Goal: Task Accomplishment & Management: Use online tool/utility

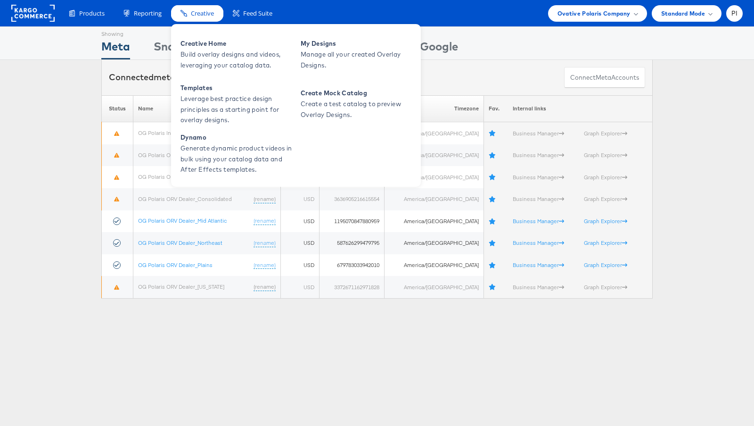
click at [216, 17] on div "Creative" at bounding box center [197, 13] width 52 height 16
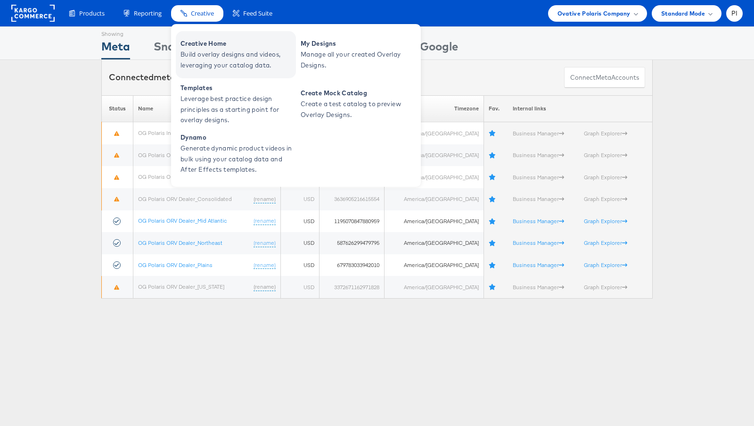
click at [226, 58] on span "Build overlay designs and videos, leveraging your catalog data." at bounding box center [236, 60] width 113 height 22
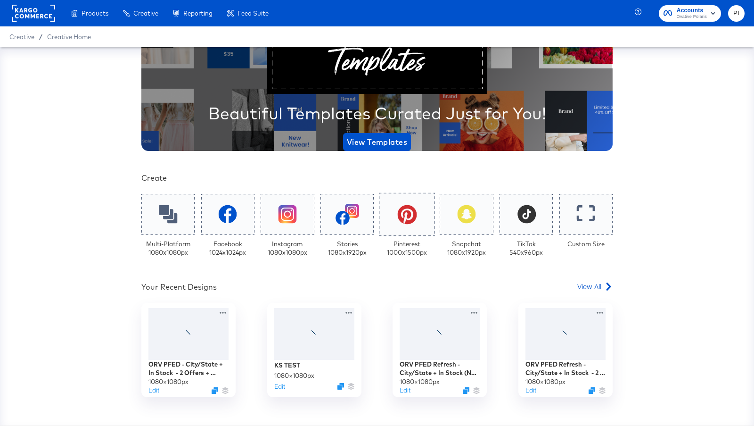
scroll to position [82, 0]
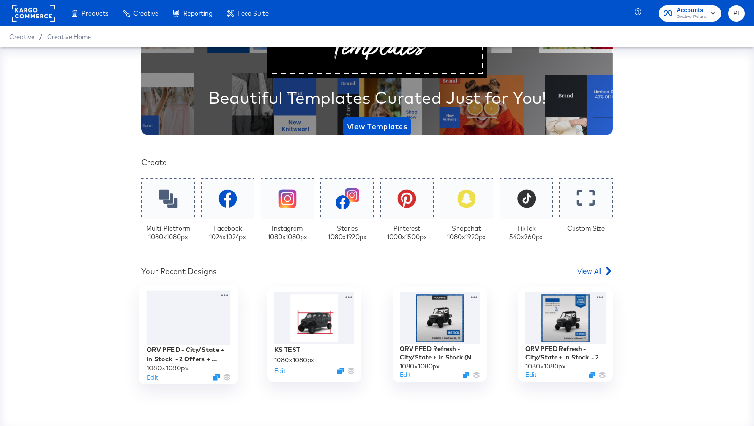
click at [164, 314] on div at bounding box center [189, 317] width 84 height 55
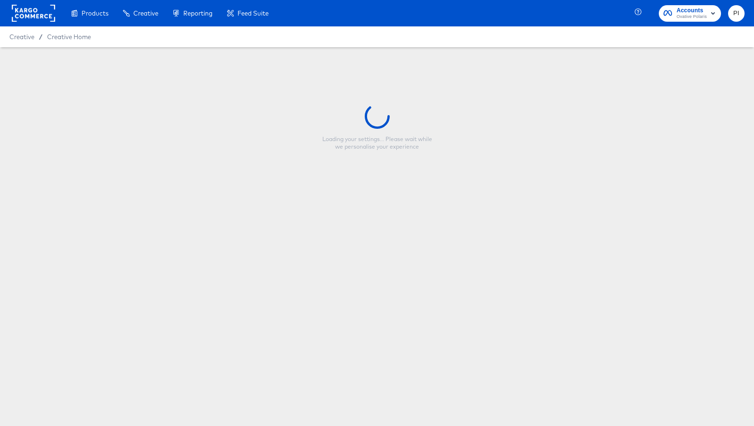
type input "ORV PFED - City/State + In Stock - 2 Offers + snowflake fix + AG Offer"
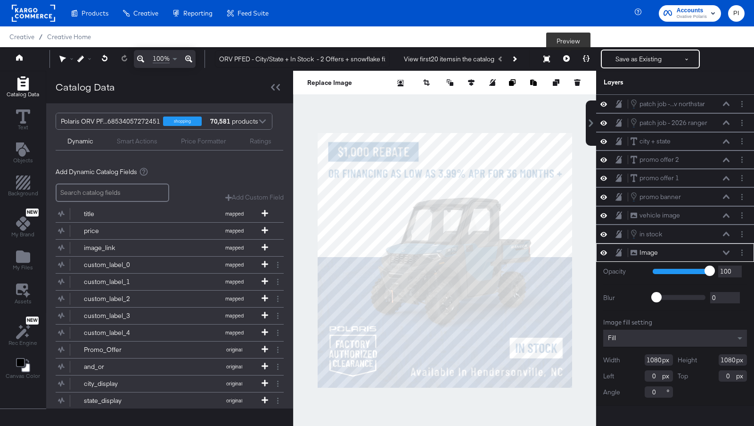
click at [568, 60] on icon at bounding box center [566, 58] width 7 height 7
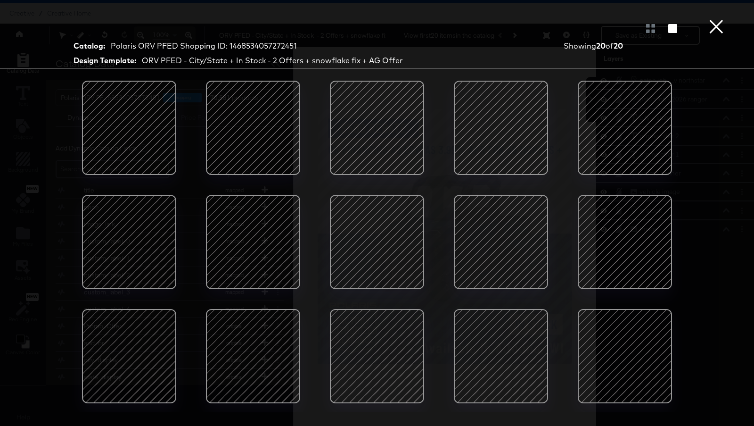
click at [300, 42] on div "Catalog: Polaris ORV PFED Shopping ID: 1468534057272451" at bounding box center [240, 46] width 333 height 13
click at [717, 19] on button "×" at bounding box center [716, 9] width 19 height 19
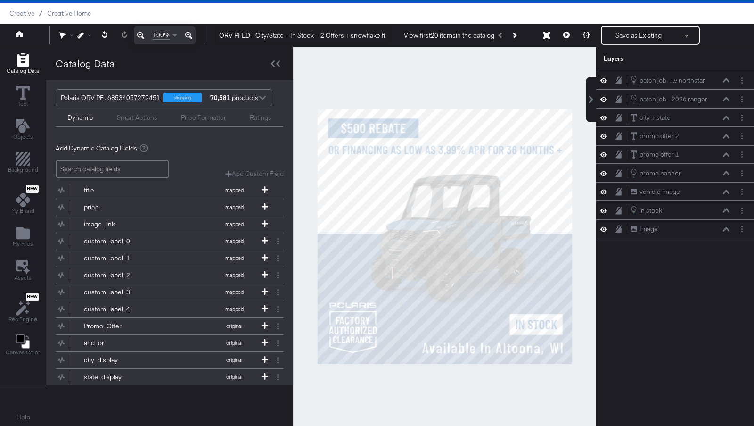
click at [468, 34] on div "View first 20 items in the catalog" at bounding box center [449, 35] width 90 height 9
click at [411, 34] on div "View first 20 items in the catalog" at bounding box center [449, 35] width 90 height 9
click at [517, 34] on icon "Next Product" at bounding box center [514, 35] width 5 height 5
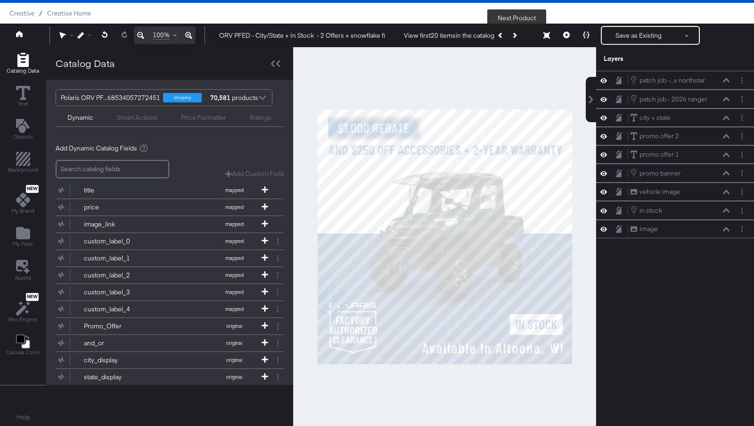
click at [517, 34] on icon "Next Product" at bounding box center [514, 35] width 5 height 5
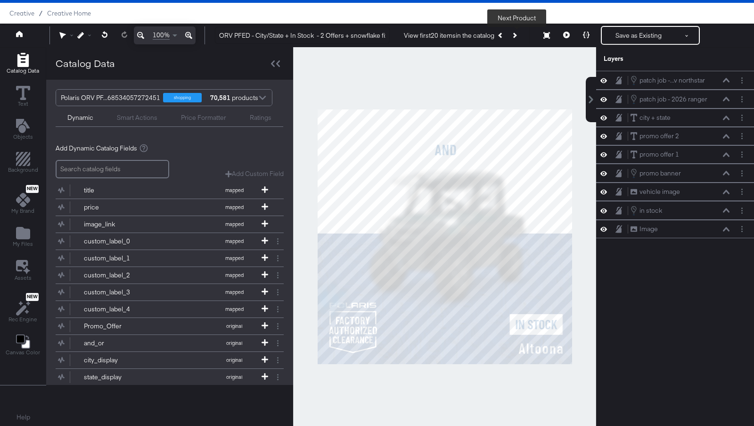
click at [517, 34] on icon "Next Product" at bounding box center [514, 35] width 5 height 5
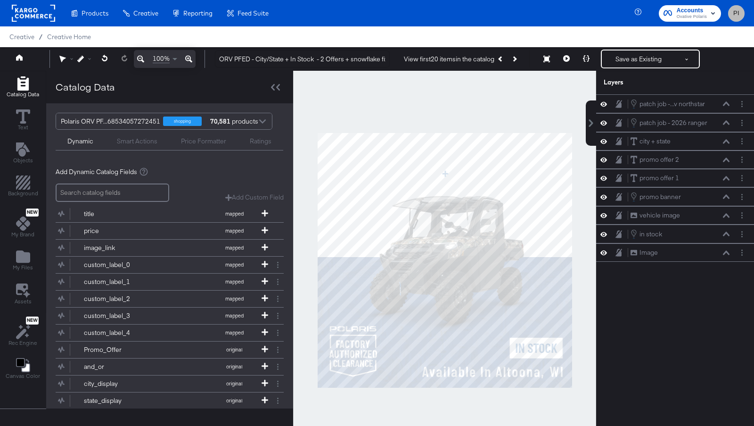
click at [738, 15] on span "PI" at bounding box center [736, 13] width 9 height 11
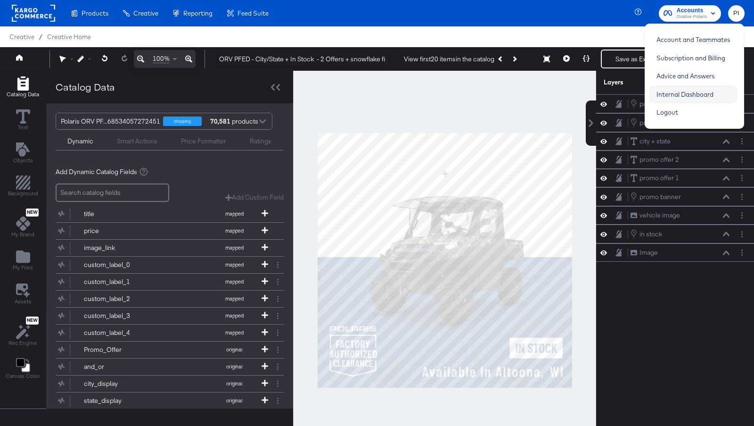
click at [673, 96] on link "Internal Dashboard" at bounding box center [684, 94] width 71 height 17
click at [675, 92] on link "Internal Dashboard" at bounding box center [684, 94] width 71 height 17
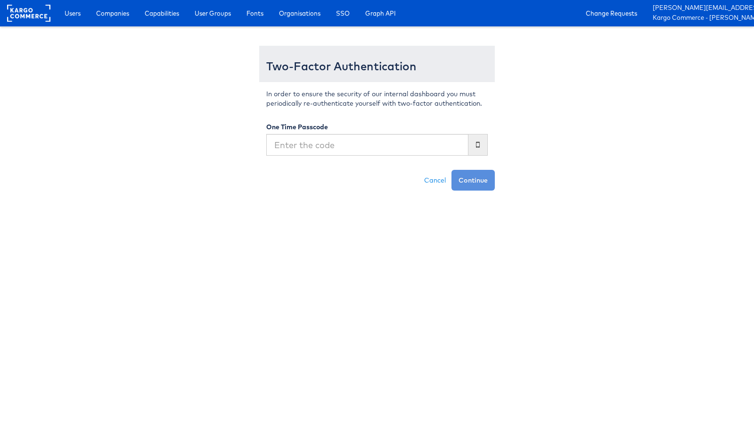
click at [358, 132] on div "One Time Passcode" at bounding box center [376, 138] width 221 height 33
click at [352, 139] on input "text" at bounding box center [367, 145] width 202 height 22
type input "496890"
click at [451, 170] on button "Continue" at bounding box center [472, 180] width 43 height 21
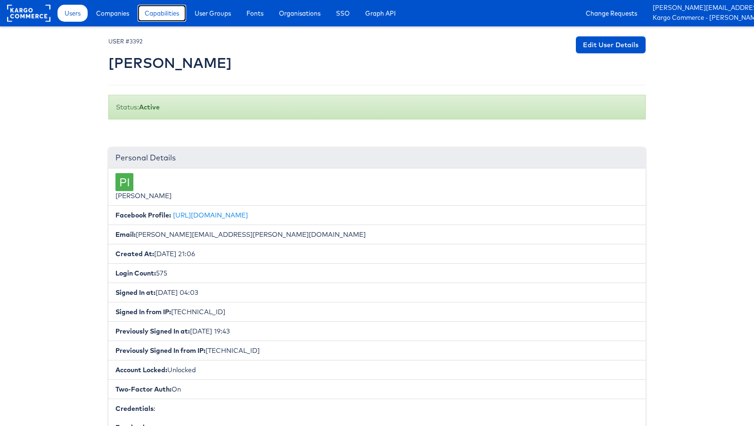
click at [163, 17] on span "Capabilities" at bounding box center [162, 12] width 34 height 9
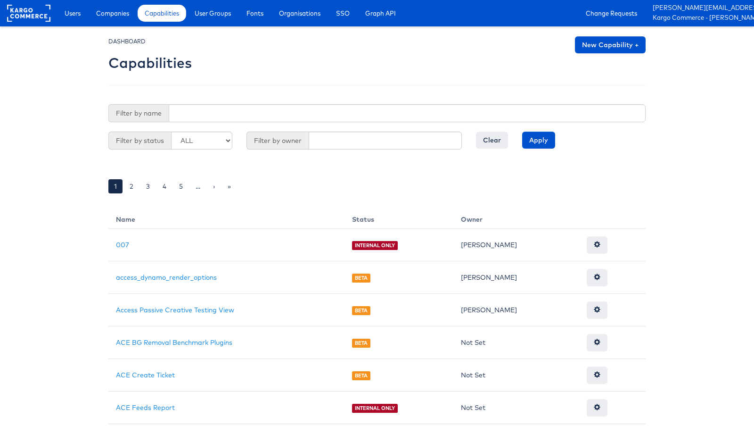
click at [199, 126] on form "Filter by name Filter by status ALL GA BETA INTERNAL ONLY ARCHIVED Filter by ow…" at bounding box center [376, 131] width 537 height 55
click at [194, 122] on form "Filter by name Filter by status ALL GA BETA INTERNAL ONLY ARCHIVED Filter by ow…" at bounding box center [376, 131] width 537 height 55
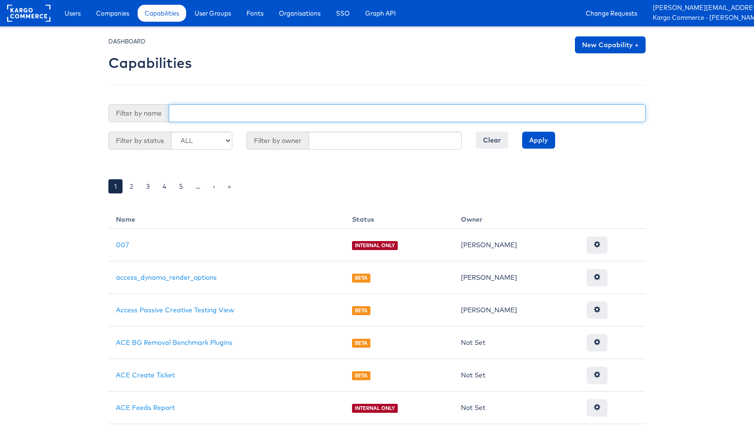
click at [186, 114] on input "text" at bounding box center [407, 113] width 477 height 18
click at [522, 131] on input "Apply" at bounding box center [538, 139] width 33 height 17
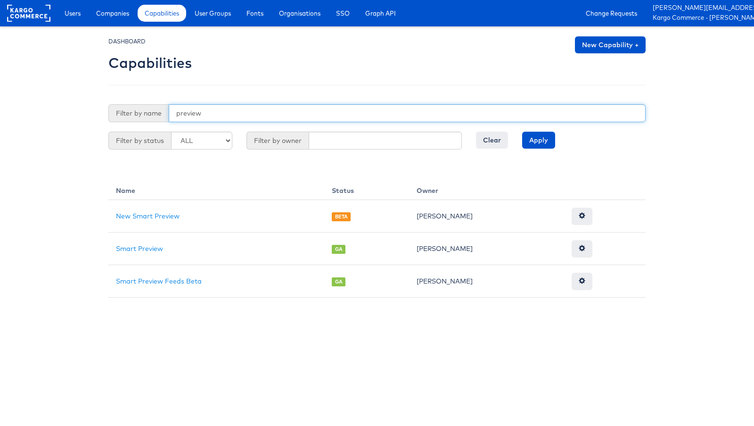
click at [195, 113] on input "preview" at bounding box center [407, 113] width 477 height 18
type input "dynamic"
click at [522, 131] on input "Apply" at bounding box center [538, 139] width 33 height 17
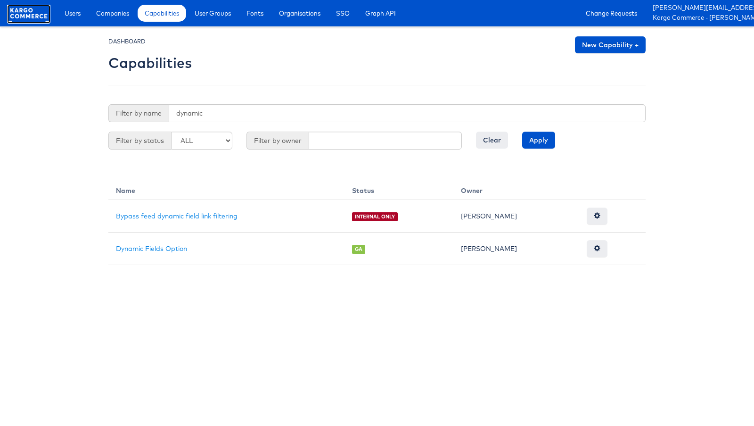
click at [22, 23] on link at bounding box center [28, 19] width 43 height 8
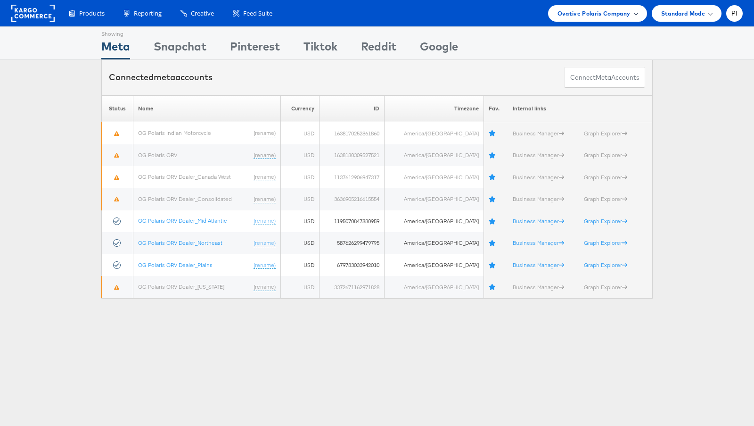
click at [626, 14] on span "Ovative Polaris Company" at bounding box center [594, 13] width 73 height 10
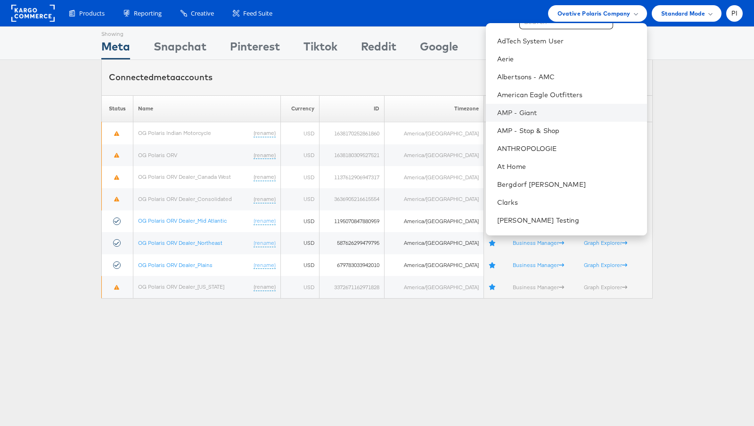
scroll to position [18, 0]
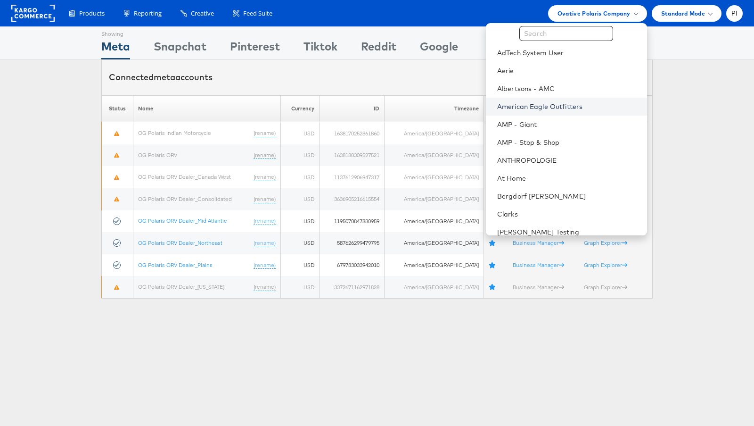
click at [556, 102] on link "American Eagle Outfitters" at bounding box center [568, 106] width 142 height 9
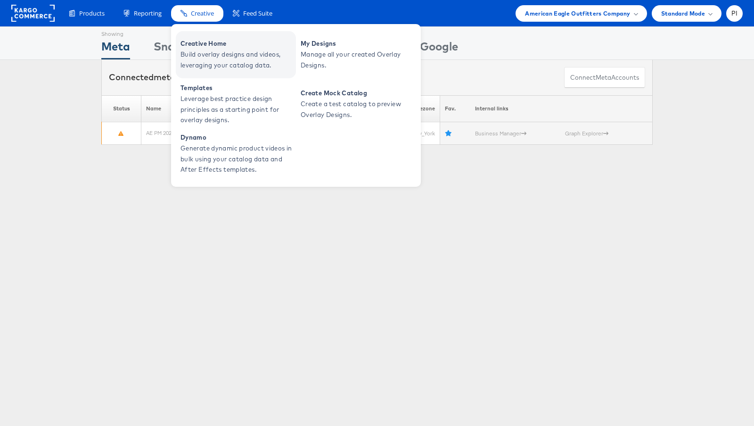
click at [206, 56] on span "Build overlay designs and videos, leveraging your catalog data." at bounding box center [236, 60] width 113 height 22
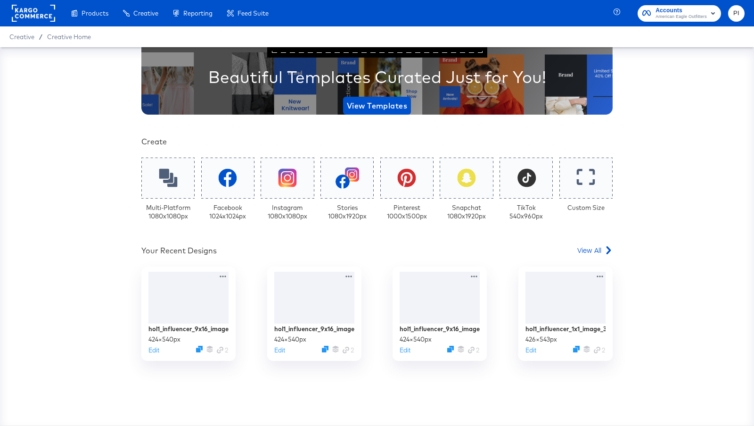
scroll to position [106, 0]
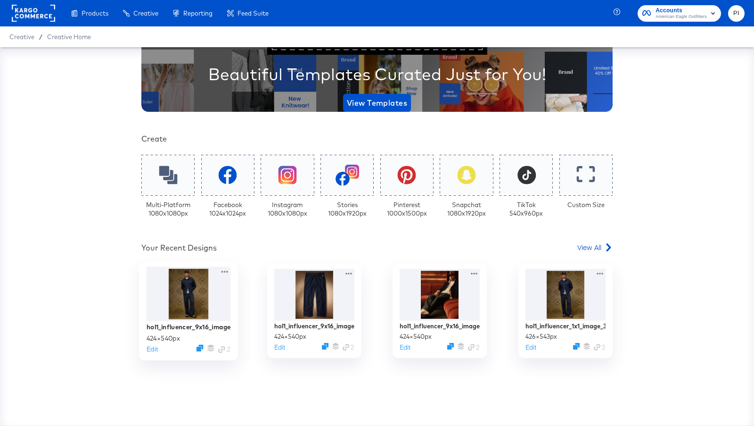
click at [175, 281] on div at bounding box center [189, 293] width 84 height 55
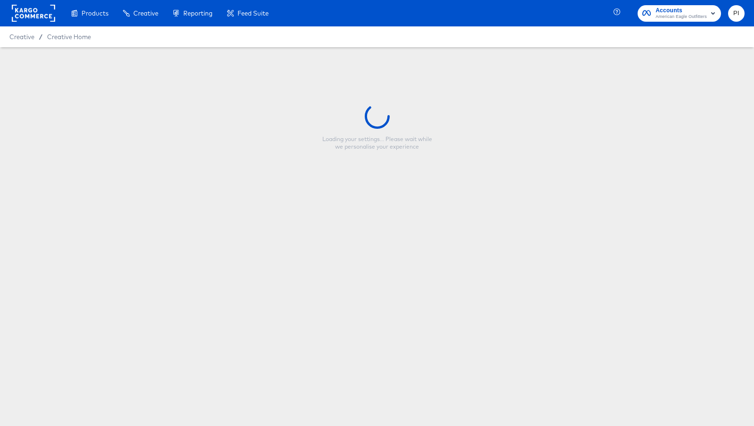
type input "hol1_influencer_9x16_image_3"
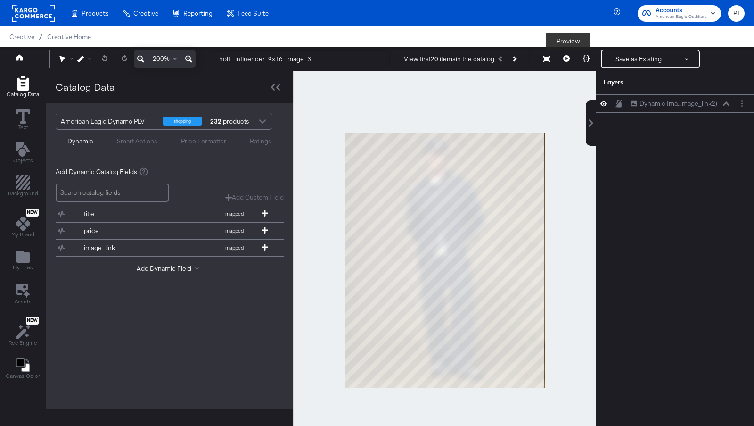
click at [566, 62] on button at bounding box center [567, 58] width 20 height 19
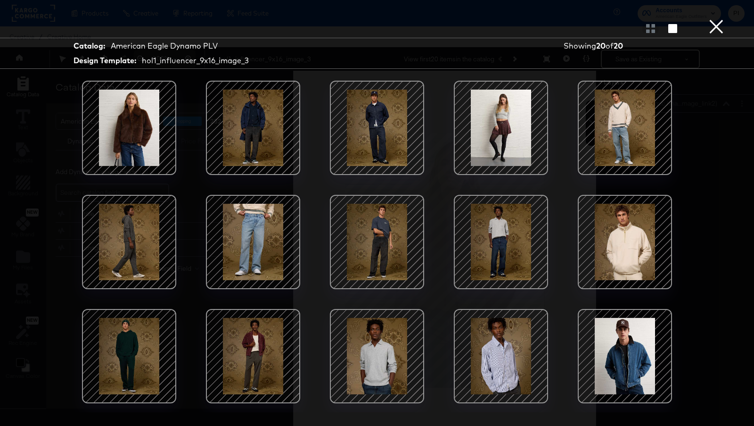
click at [708, 19] on button "×" at bounding box center [716, 9] width 19 height 19
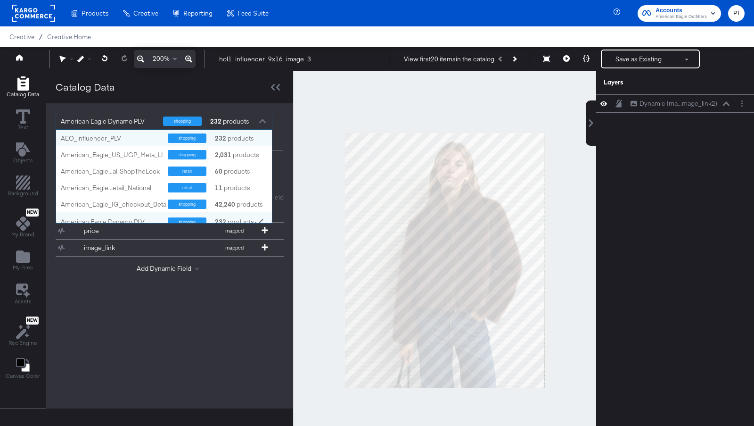
click at [253, 121] on div "shopping 232 products" at bounding box center [210, 121] width 95 height 16
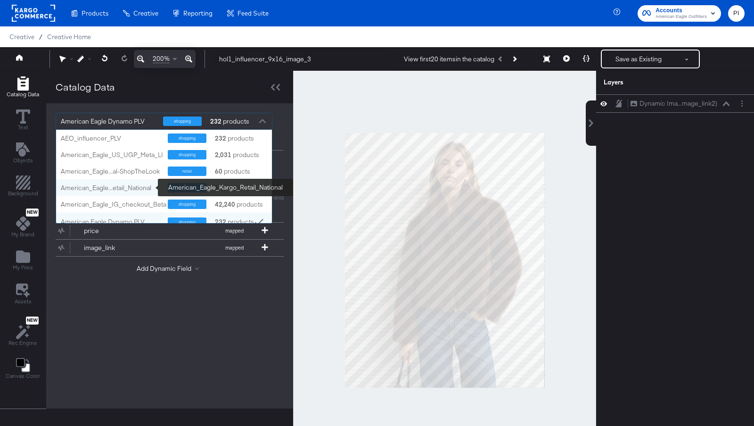
click at [140, 186] on div "American_Eagle...etail_National" at bounding box center [111, 187] width 100 height 9
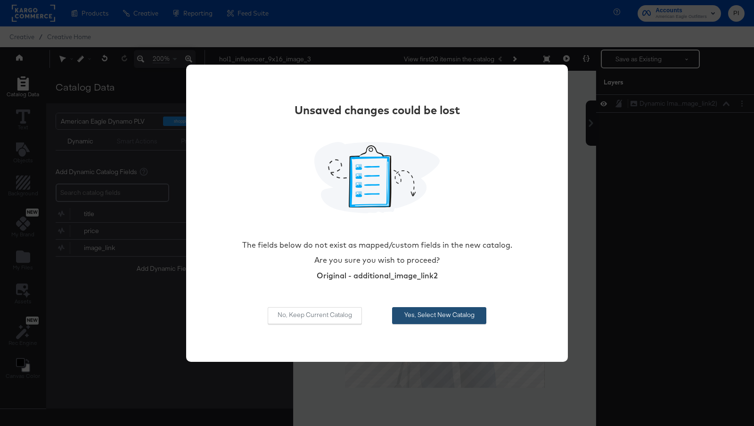
click at [426, 316] on button "Yes, Select New Catalog" at bounding box center [439, 315] width 94 height 17
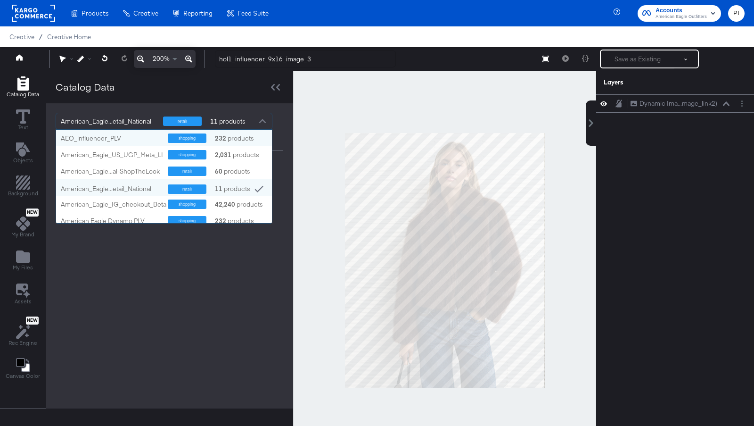
click at [252, 122] on div "retail 11 products" at bounding box center [210, 121] width 95 height 16
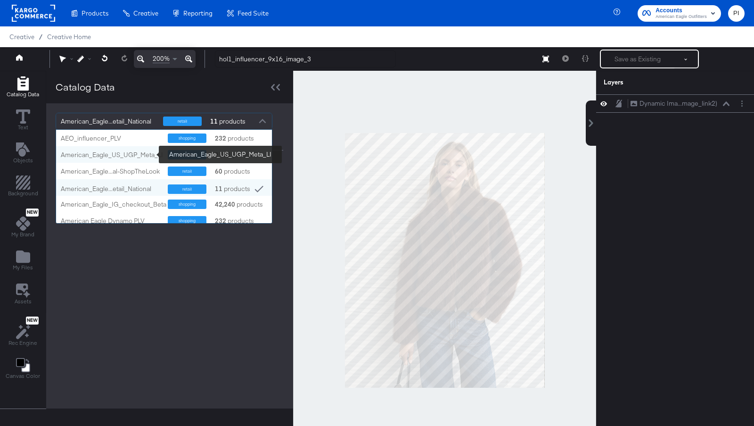
click at [137, 153] on div "American_Eagle_US_UGP_Meta_LI" at bounding box center [112, 154] width 102 height 9
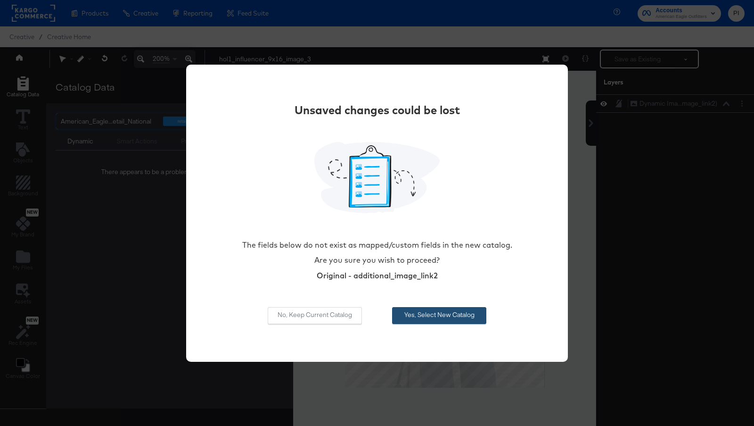
click at [438, 311] on button "Yes, Select New Catalog" at bounding box center [439, 315] width 94 height 17
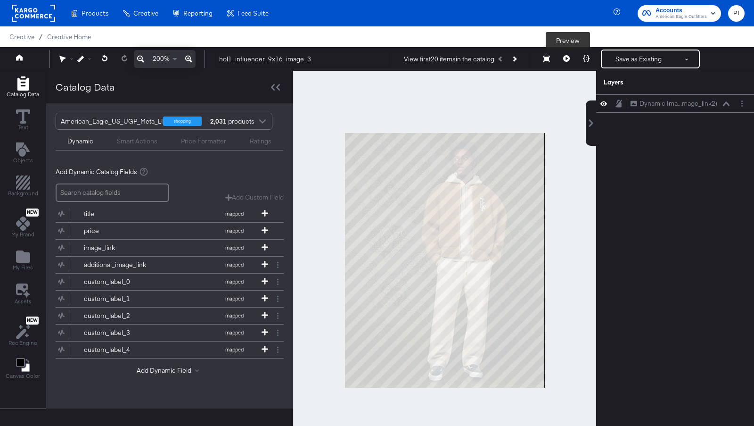
click at [567, 62] on button at bounding box center [567, 58] width 20 height 19
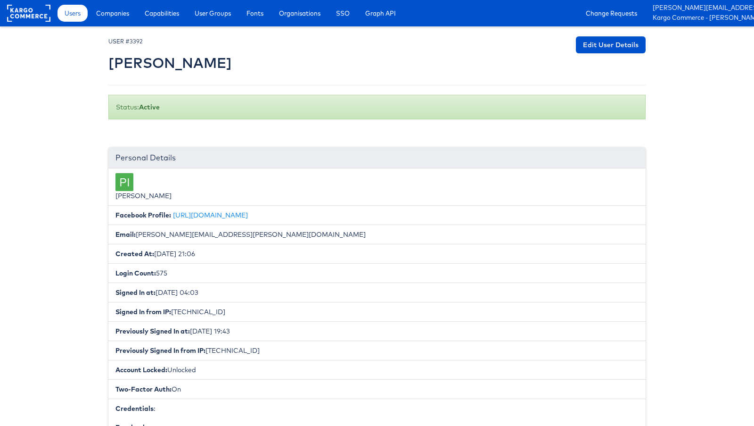
click at [159, 21] on link "Capabilities" at bounding box center [162, 13] width 49 height 17
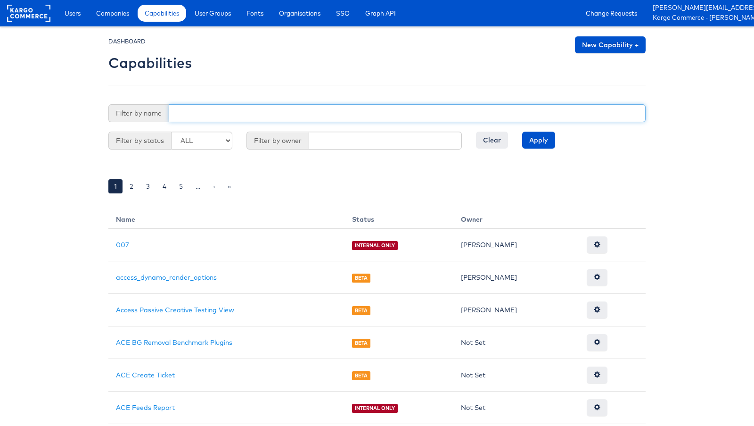
click at [207, 118] on input "text" at bounding box center [407, 113] width 477 height 18
paste input "ACCESS_DYNAMIC_PREVIEWS"
type input "ACCESS_DYNAMIC_PREVIEWS"
click at [522, 131] on input "Apply" at bounding box center [538, 139] width 33 height 17
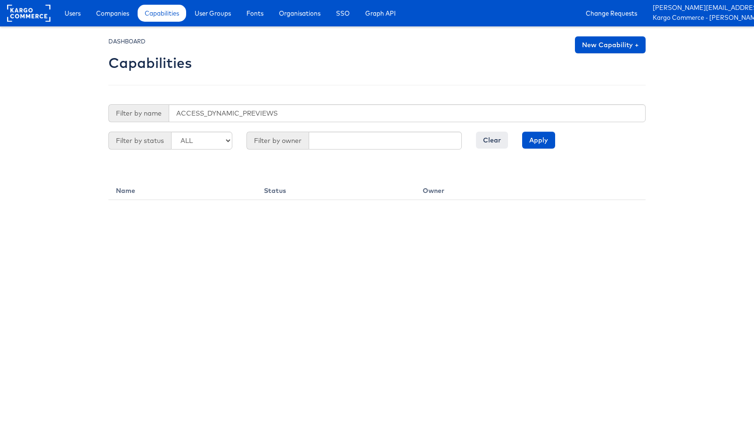
click at [284, 133] on span "Filter by owner" at bounding box center [277, 140] width 62 height 18
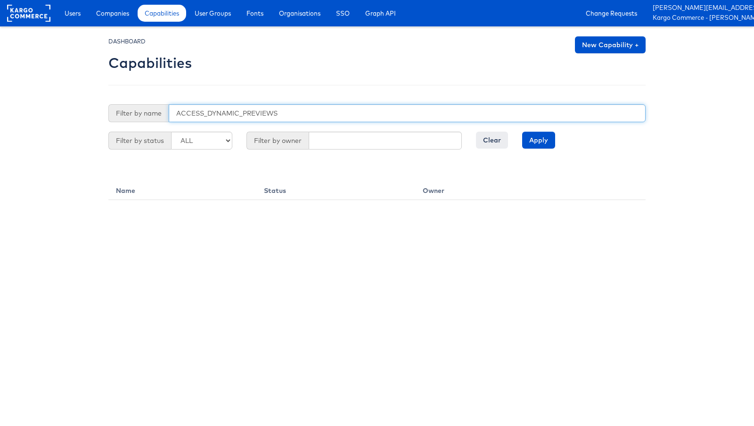
click at [262, 114] on input "ACCESS_DYNAMIC_PREVIEWS" at bounding box center [407, 113] width 477 height 18
